Goal: Task Accomplishment & Management: Use online tool/utility

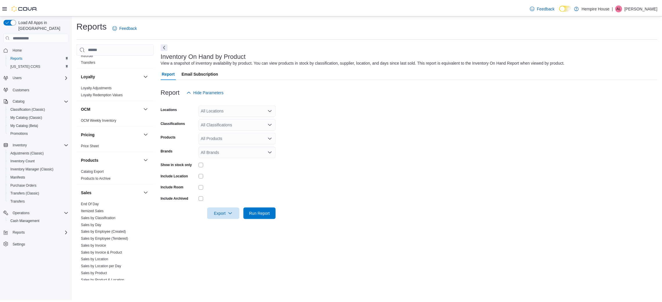
scroll to position [333, 0]
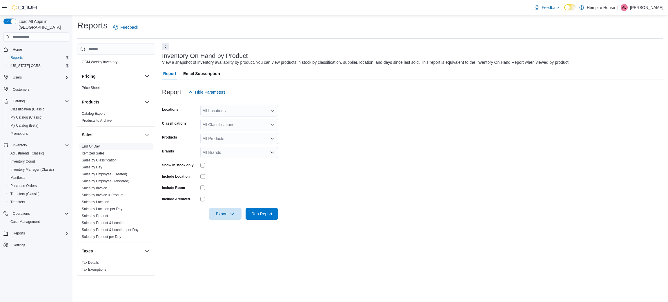
click at [98, 144] on span "End Of Day" at bounding box center [91, 146] width 18 height 5
click at [96, 145] on link "End Of Day" at bounding box center [91, 146] width 18 height 4
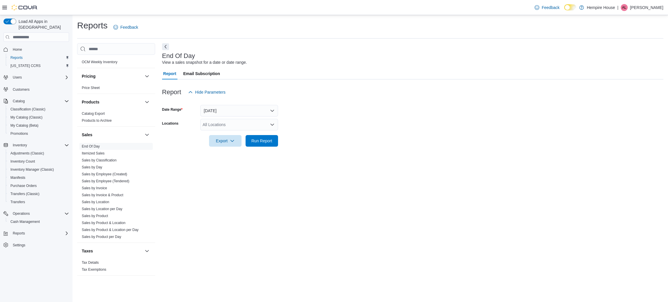
click at [242, 104] on div at bounding box center [412, 101] width 501 height 7
click at [227, 126] on div "All Locations" at bounding box center [239, 125] width 78 height 12
click at [228, 140] on span "[STREET_ADDRESS]" at bounding box center [233, 143] width 40 height 6
click at [313, 142] on form "Date Range [DATE] Locations [STREET_ADDRESS] Combo box. Selected. [STREET_ADDRE…" at bounding box center [412, 122] width 501 height 49
click at [251, 139] on span "Run Report" at bounding box center [261, 141] width 21 height 6
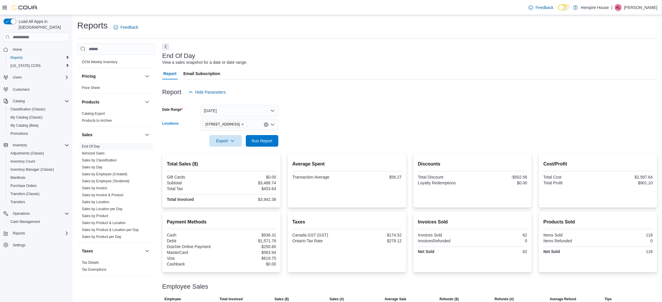
click at [241, 126] on icon "Remove 18 Mill Street West from selection in this group" at bounding box center [242, 124] width 3 height 3
click at [228, 158] on span "[STREET_ADDRESS]" at bounding box center [233, 160] width 40 height 6
click at [290, 141] on form "Date Range [DATE] Locations [STREET_ADDRESS] Combo box. Selected. [STREET_ADDRE…" at bounding box center [409, 122] width 495 height 49
click at [239, 135] on form "Date Range [DATE] Locations [STREET_ADDRESS] Export Run Report" at bounding box center [409, 122] width 495 height 49
click at [253, 138] on span "Run Report" at bounding box center [261, 141] width 21 height 6
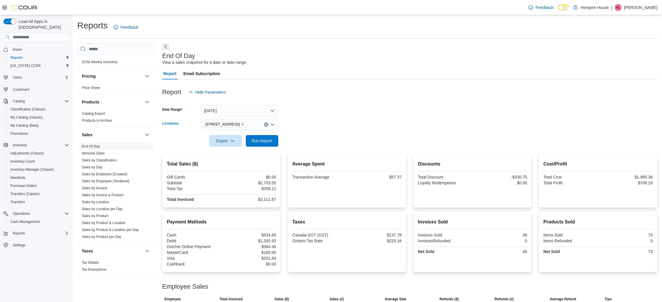
click at [241, 125] on icon "Remove 59 First Street from selection in this group" at bounding box center [242, 124] width 3 height 3
click at [227, 140] on span "[STREET_ADDRESS]" at bounding box center [233, 143] width 40 height 6
click at [310, 140] on form "Date Range [DATE] Locations [STREET_ADDRESS] Export Run Report" at bounding box center [409, 122] width 495 height 49
click at [266, 144] on span "Run Report" at bounding box center [262, 141] width 26 height 12
click at [226, 140] on span "Export" at bounding box center [226, 141] width 26 height 12
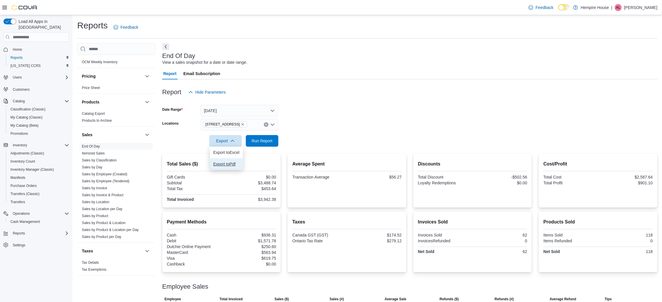
click at [236, 164] on span "Export to Pdf" at bounding box center [226, 164] width 26 height 5
